Goal: Transaction & Acquisition: Book appointment/travel/reservation

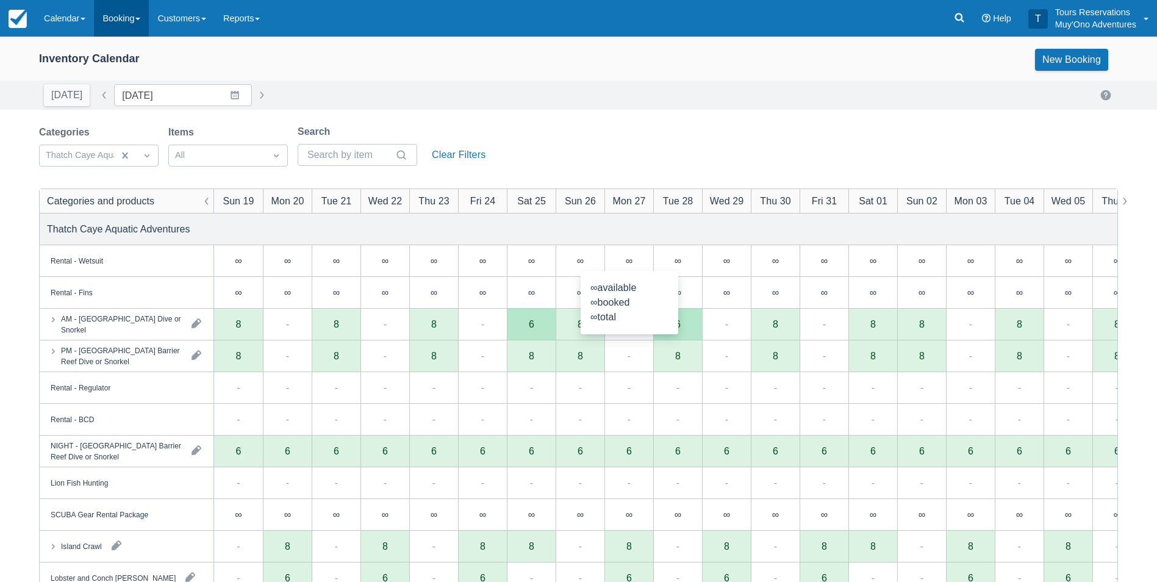
drag, startPoint x: 129, startPoint y: 10, endPoint x: 117, endPoint y: 4, distance: 13.9
click at [129, 10] on link "Booking" at bounding box center [121, 18] width 55 height 37
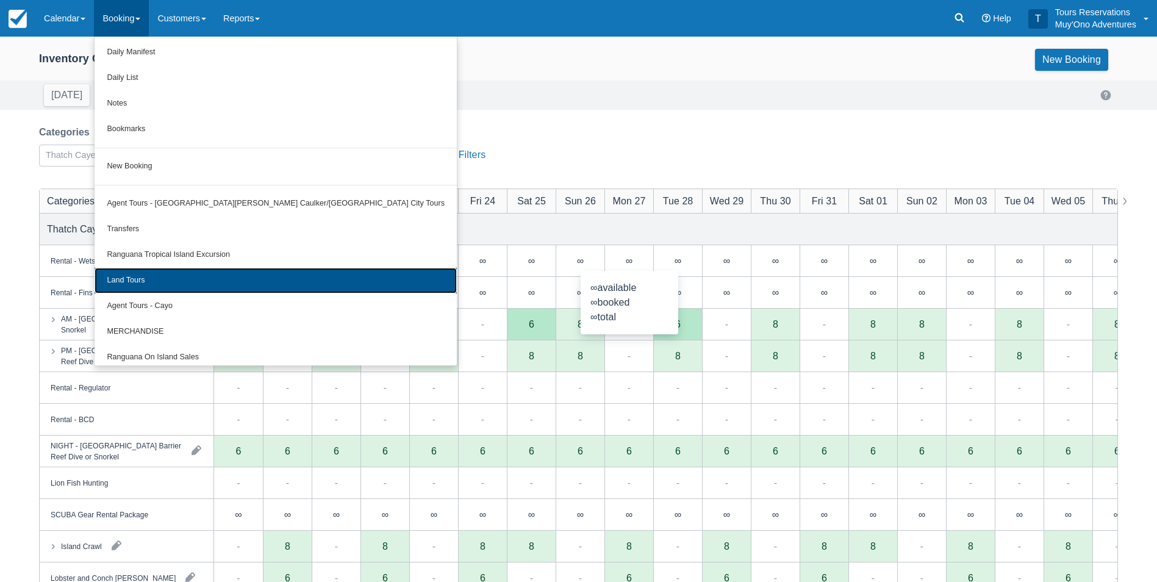
click at [168, 271] on link "Land Tours" at bounding box center [276, 281] width 362 height 26
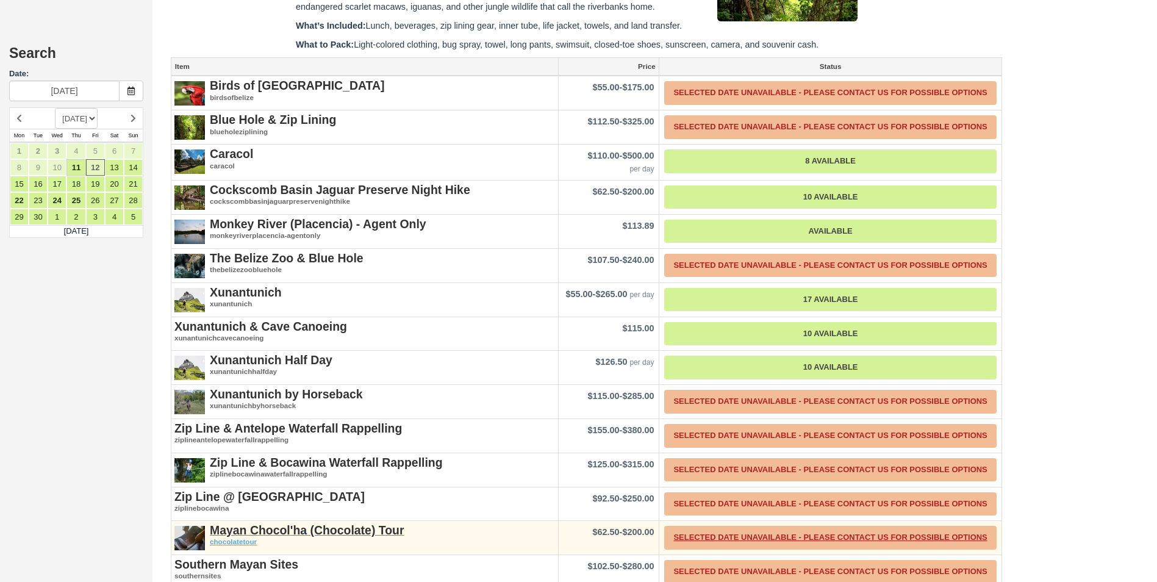
scroll to position [784, 0]
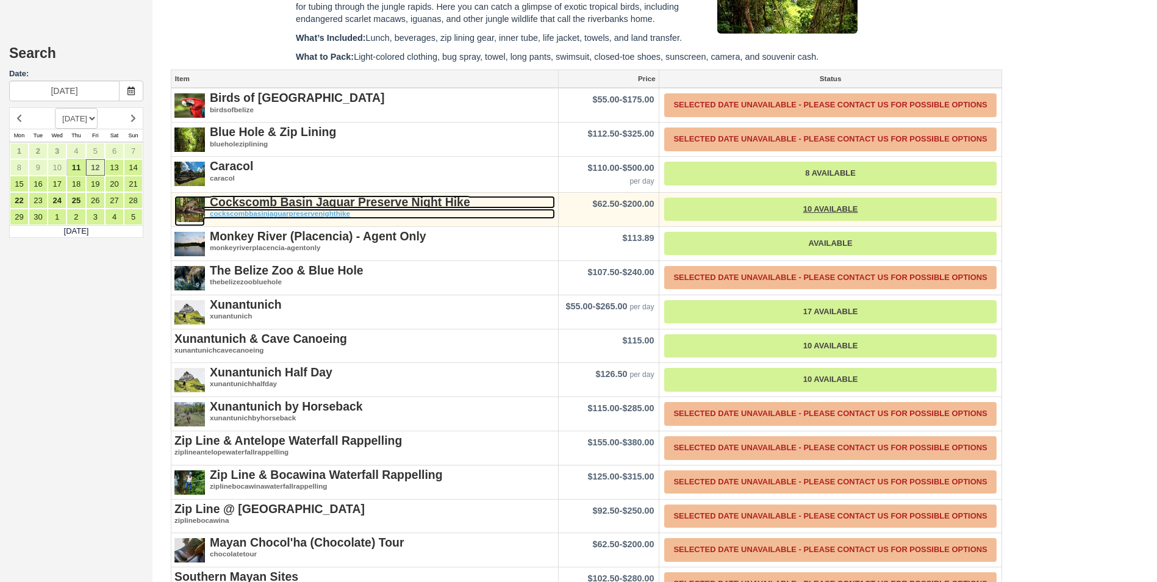
click at [361, 198] on strong "Cockscomb Basin Jaguar Preserve Night Hike" at bounding box center [340, 201] width 260 height 13
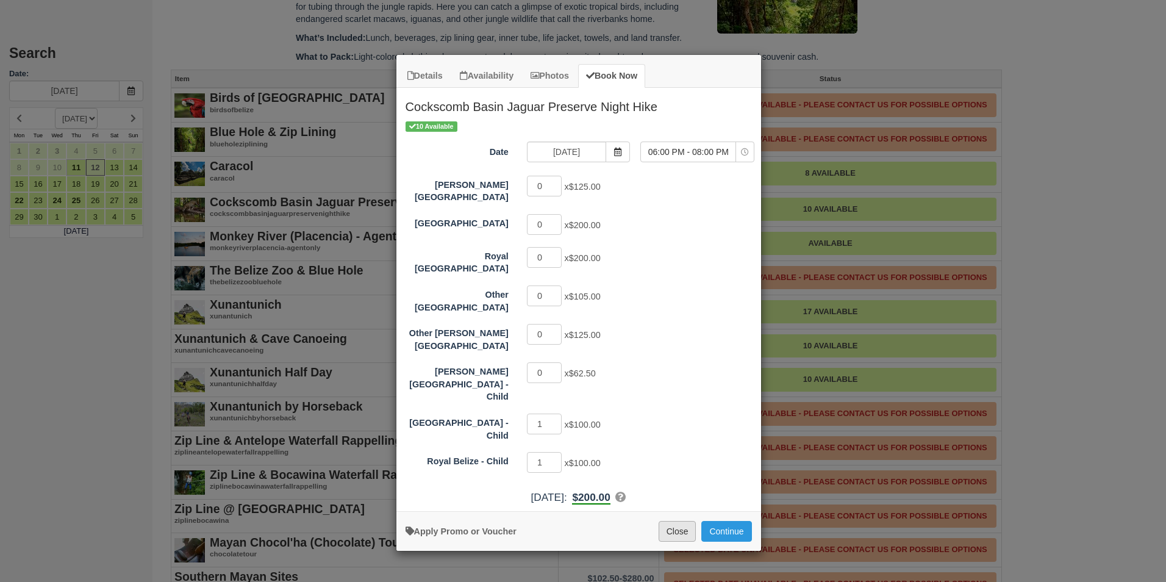
click at [673, 521] on button "Close" at bounding box center [678, 531] width 38 height 21
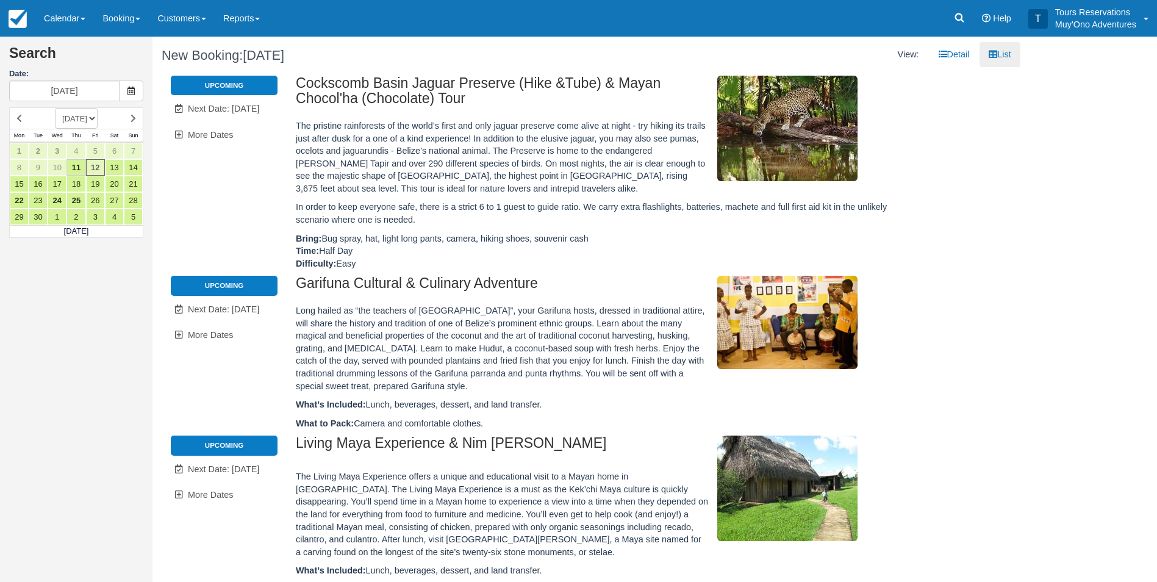
scroll to position [0, 0]
click at [257, 110] on span "Next Date: Sep 16" at bounding box center [223, 109] width 71 height 10
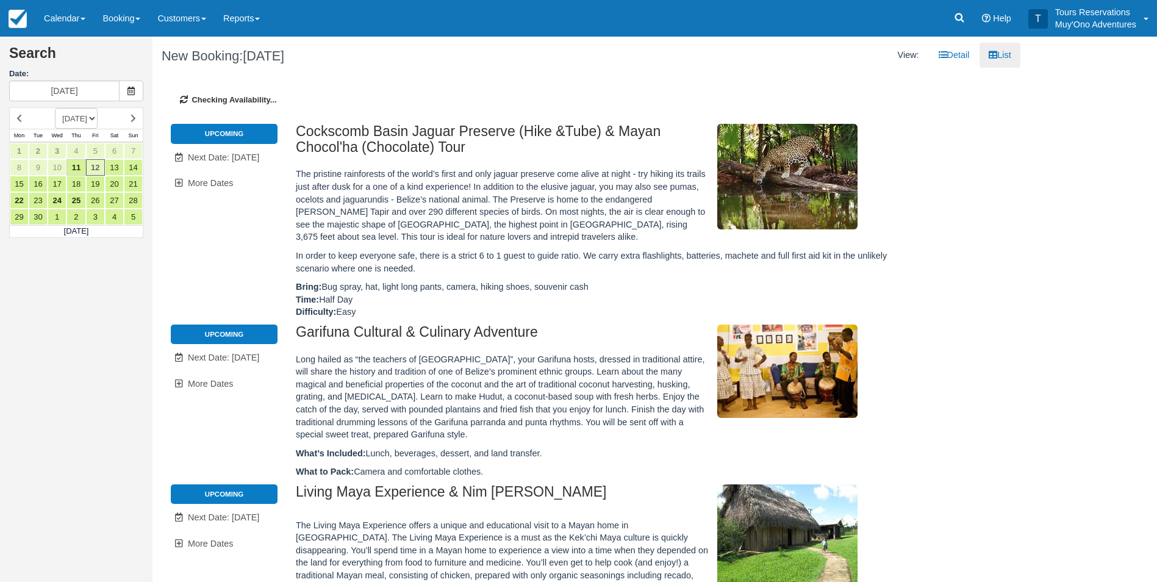
type input "09/16/25"
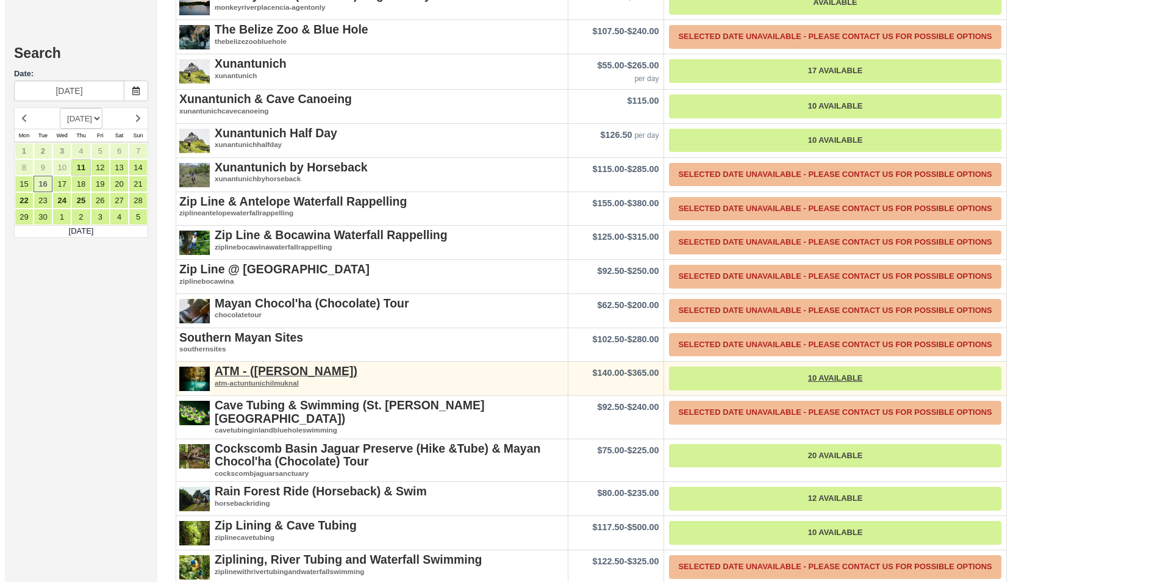
scroll to position [999, 0]
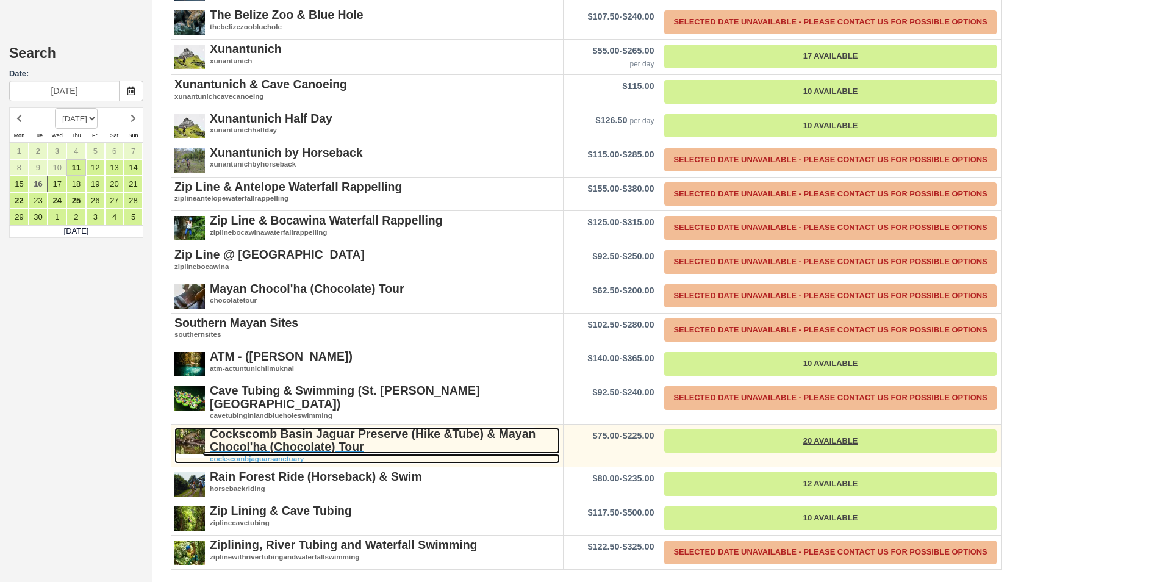
click at [257, 434] on strong "Cockscomb Basin Jaguar Preserve (Hike &Tube) & Mayan Chocol'ha (Chocolate) Tour" at bounding box center [373, 440] width 326 height 26
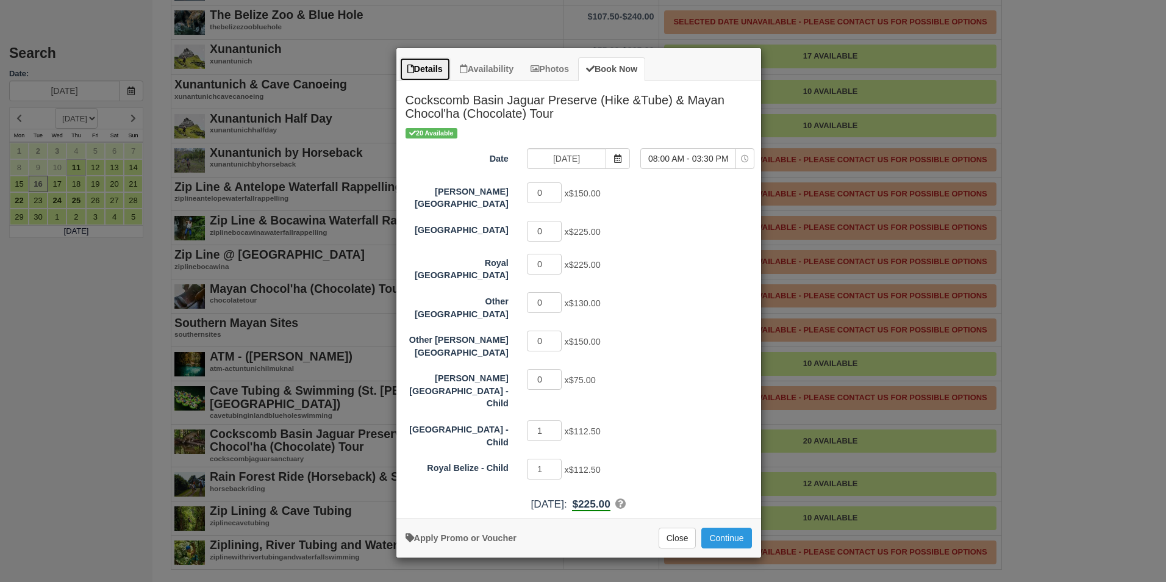
click at [443, 67] on link "Details" at bounding box center [425, 69] width 51 height 24
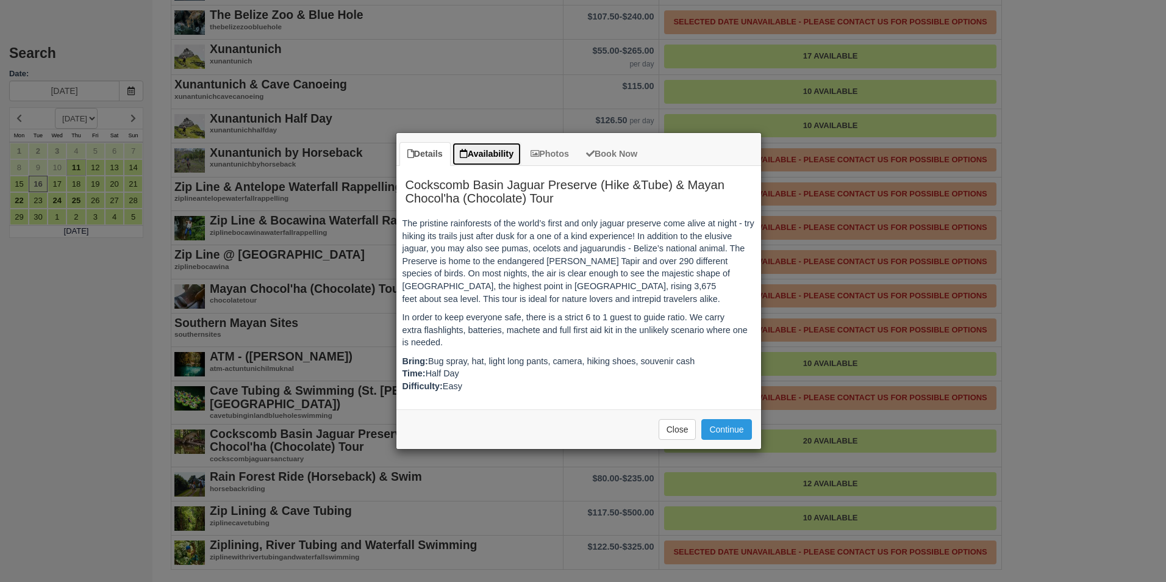
click at [478, 150] on link "Availability" at bounding box center [487, 154] width 70 height 24
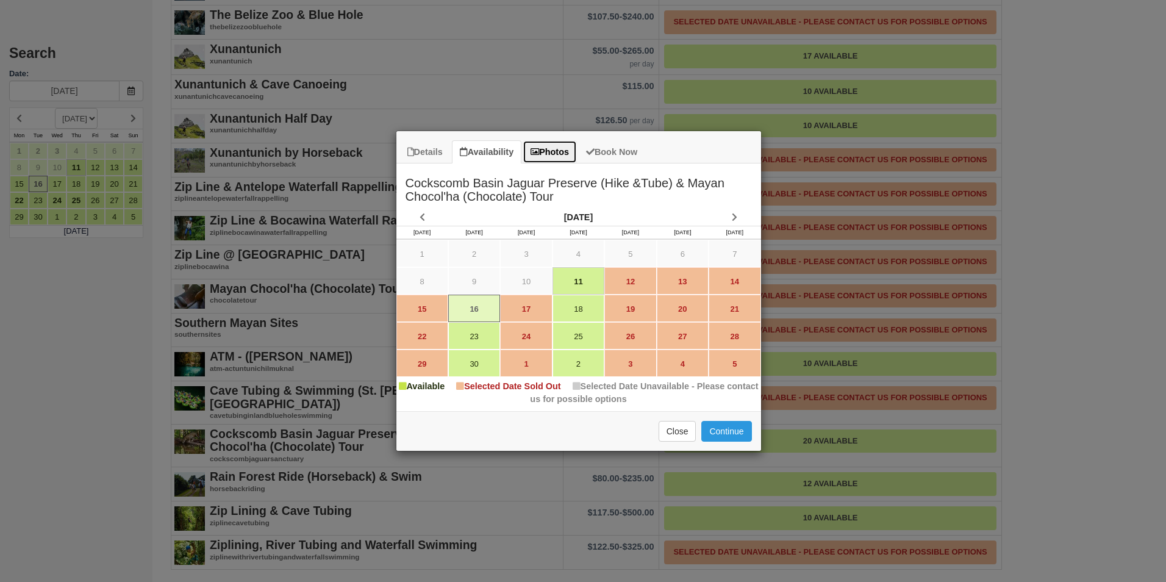
click at [564, 143] on link "Photos" at bounding box center [550, 152] width 54 height 24
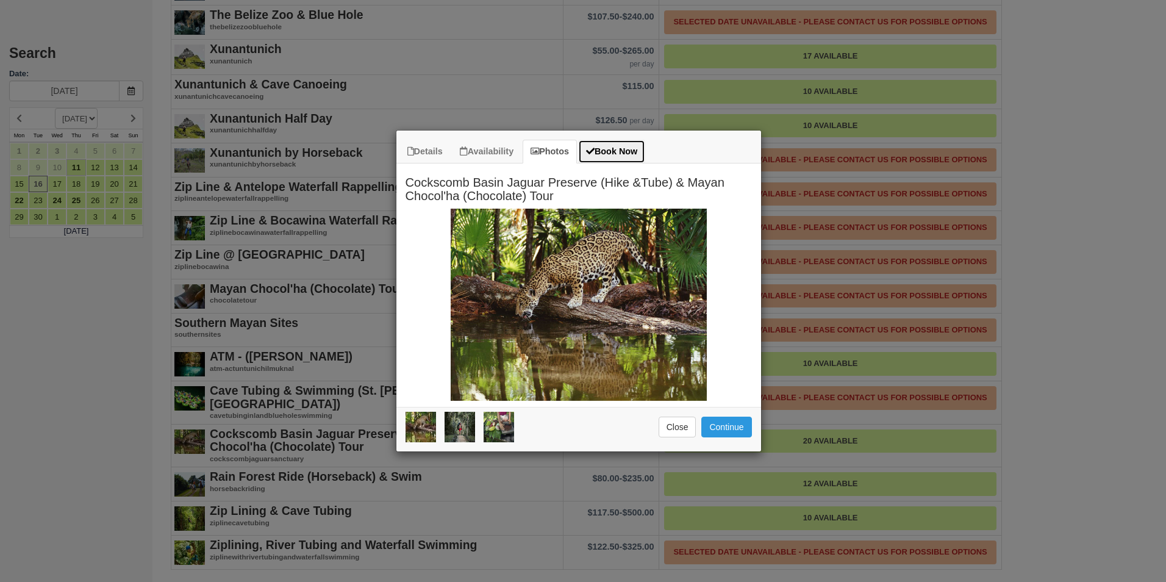
click at [626, 155] on link "Book Now" at bounding box center [611, 152] width 67 height 24
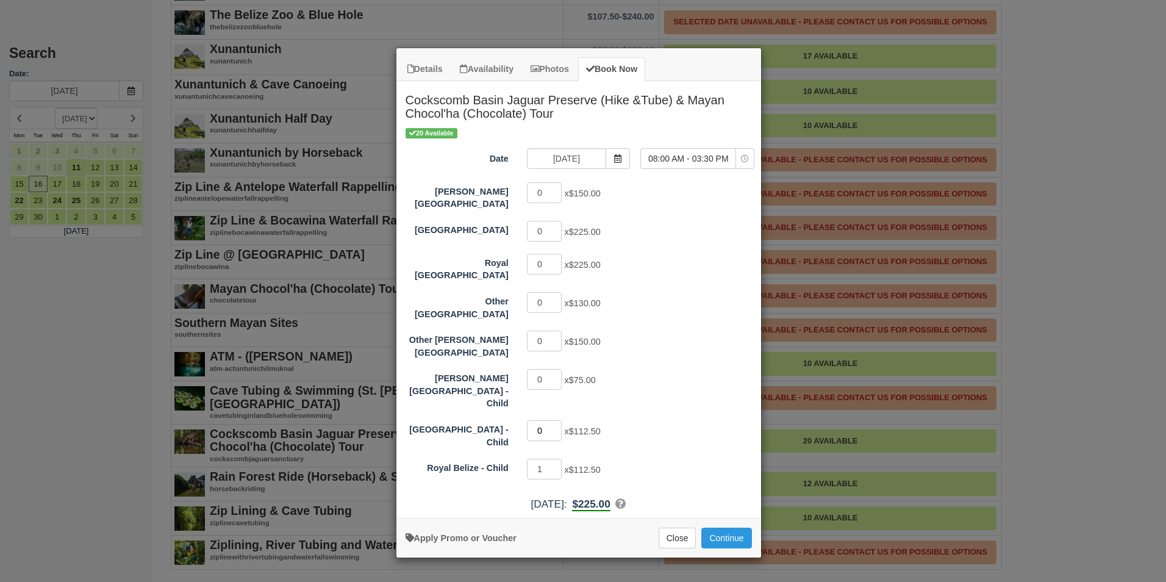
type input "0"
click at [556, 420] on input "0" at bounding box center [544, 430] width 35 height 21
type input "0"
click at [558, 459] on input "0" at bounding box center [544, 469] width 35 height 21
type input "1"
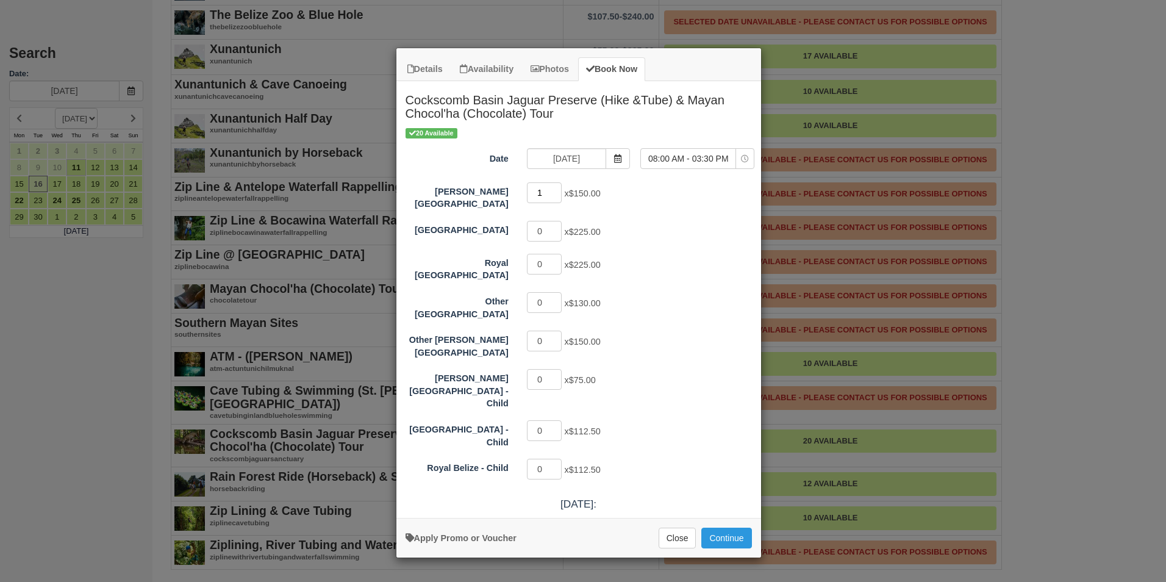
click at [557, 190] on input "1" at bounding box center [544, 192] width 35 height 21
click at [625, 162] on span "Item Modal" at bounding box center [618, 158] width 24 height 21
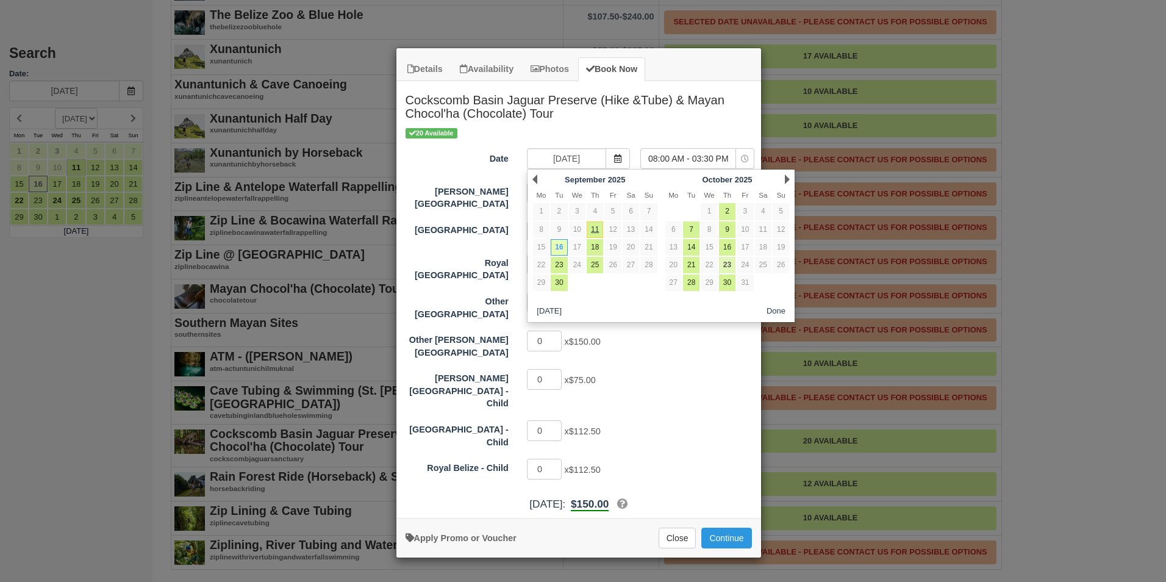
click at [726, 264] on link "23" at bounding box center [727, 265] width 16 height 16
type input "10/23/25"
select select "0"
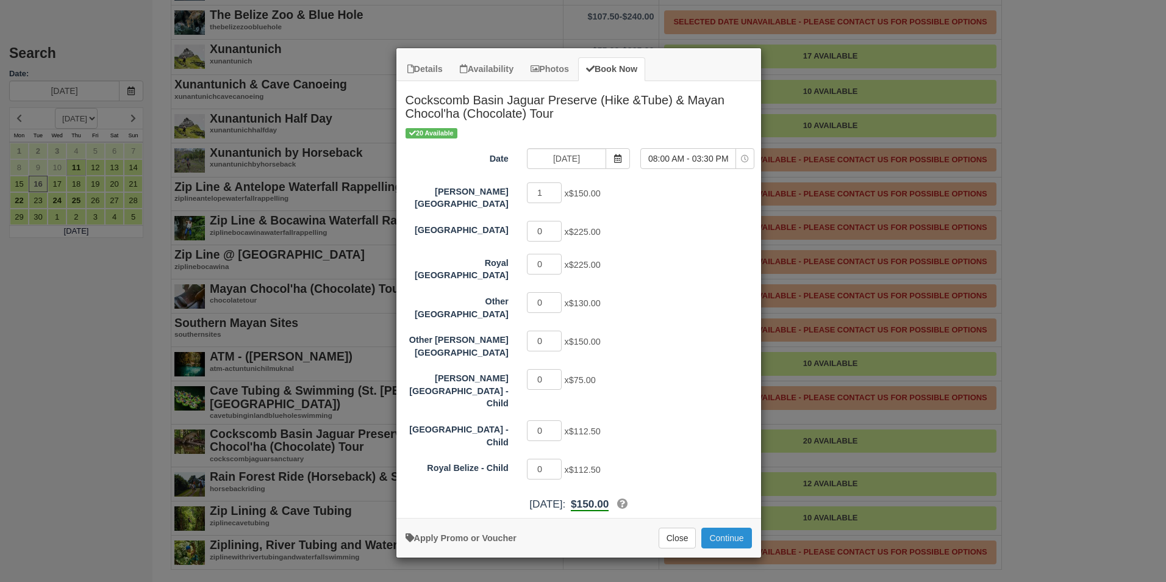
click at [709, 528] on button "Continue" at bounding box center [727, 538] width 50 height 21
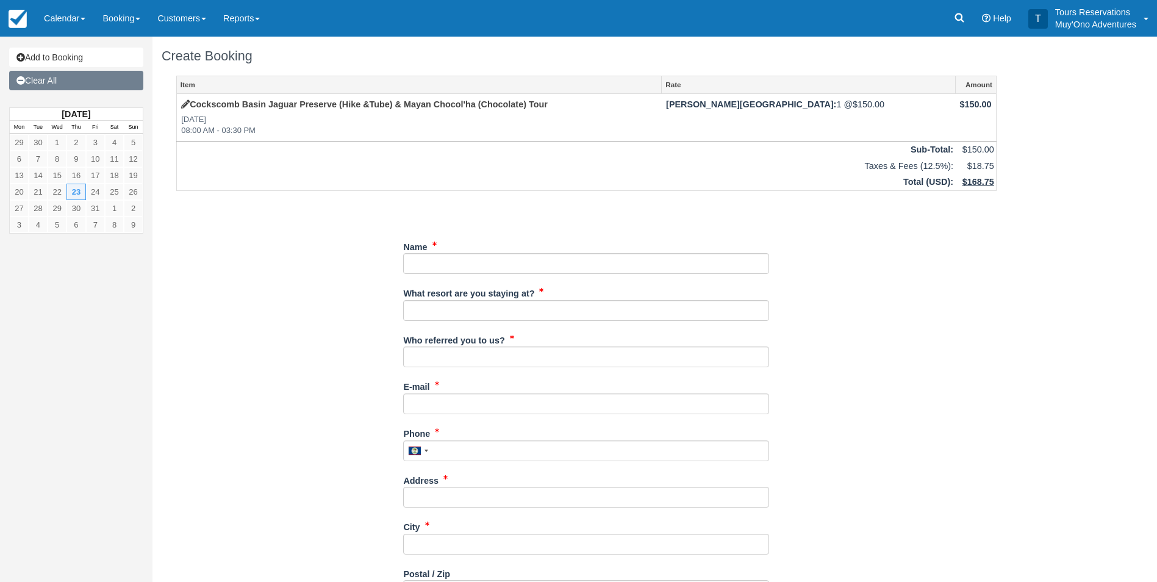
click at [48, 81] on link "Clear All" at bounding box center [76, 81] width 134 height 20
